Goal: Find specific page/section: Find specific page/section

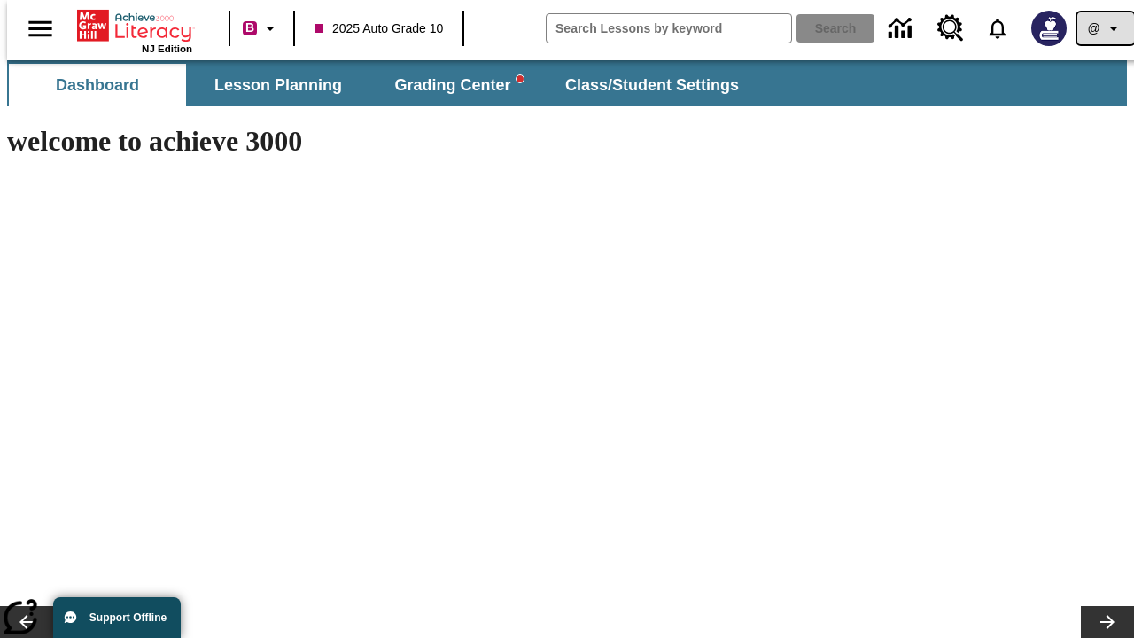
click at [1103, 28] on icon "Profile/Settings" at bounding box center [1113, 28] width 21 height 21
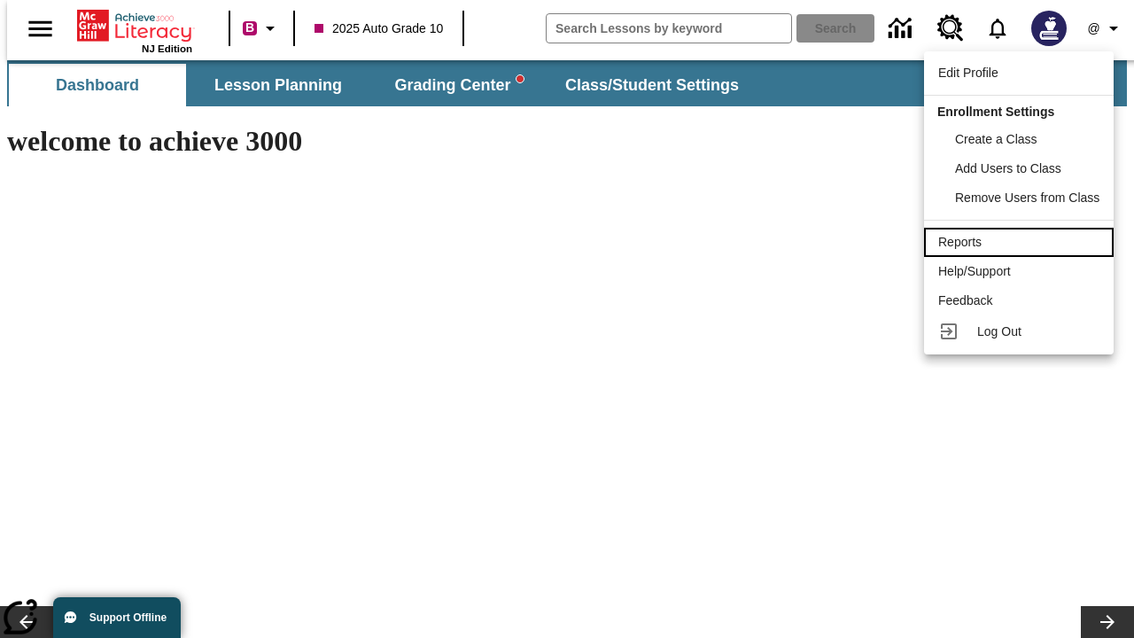
click at [1021, 242] on div "Reports" at bounding box center [1018, 242] width 161 height 19
